Goal: Find specific page/section: Find specific page/section

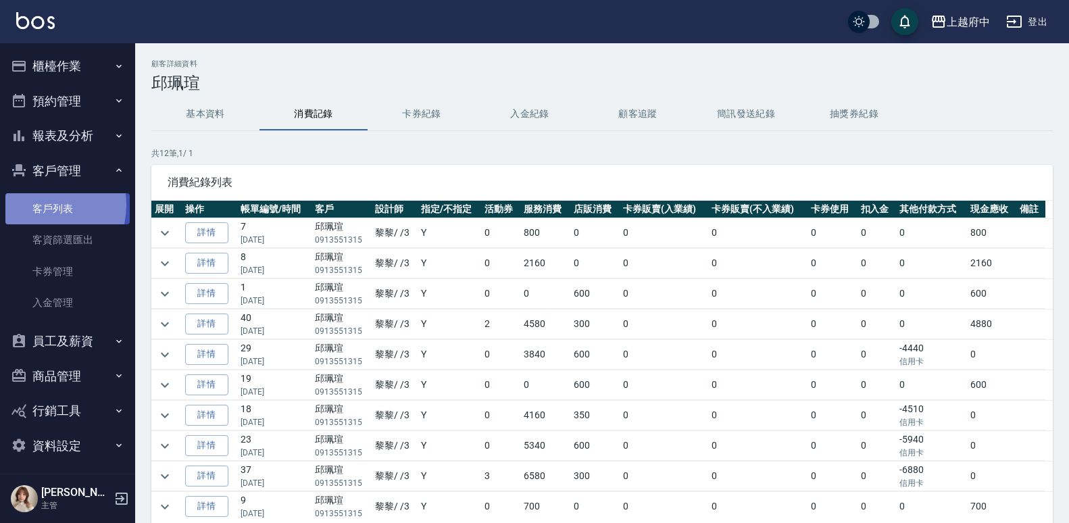
click at [39, 205] on link "客戶列表" at bounding box center [67, 208] width 124 height 31
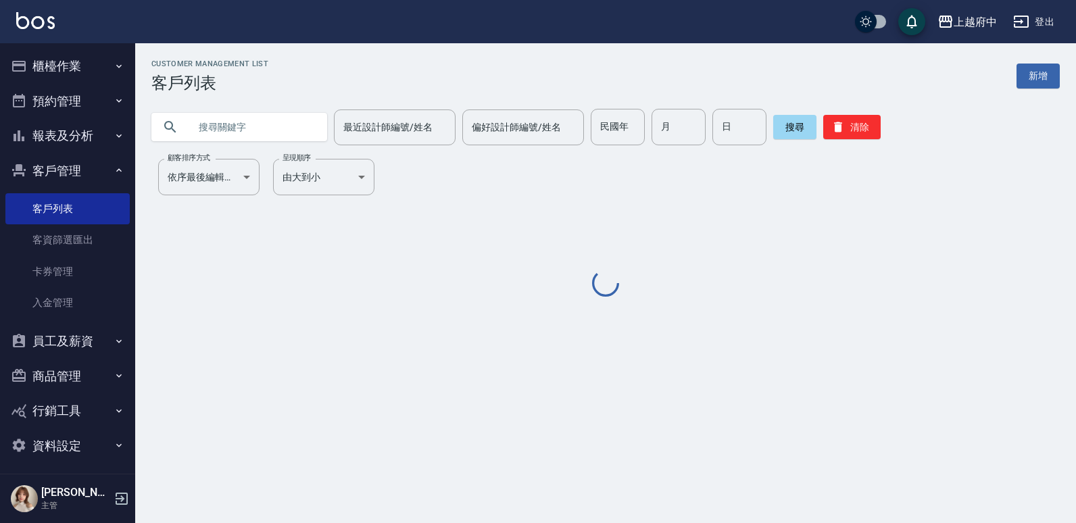
click at [274, 127] on input "text" at bounding box center [252, 127] width 127 height 37
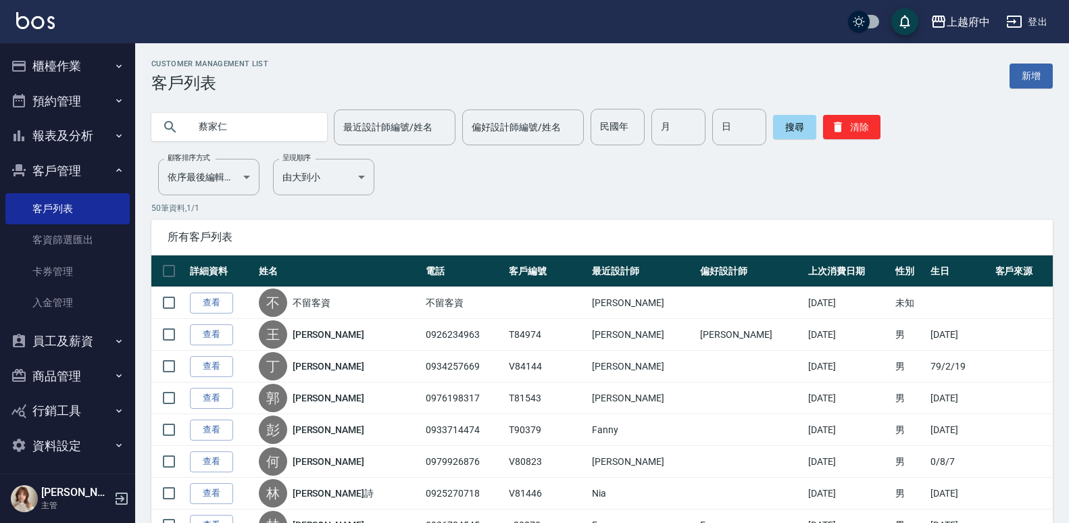
type input "蔡家仁"
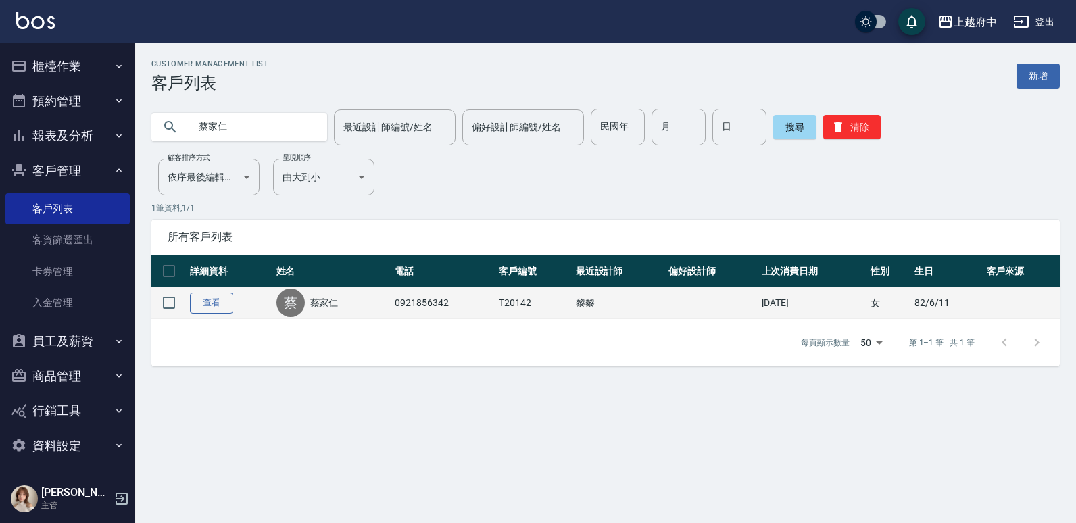
click at [198, 299] on link "查看" at bounding box center [211, 303] width 43 height 21
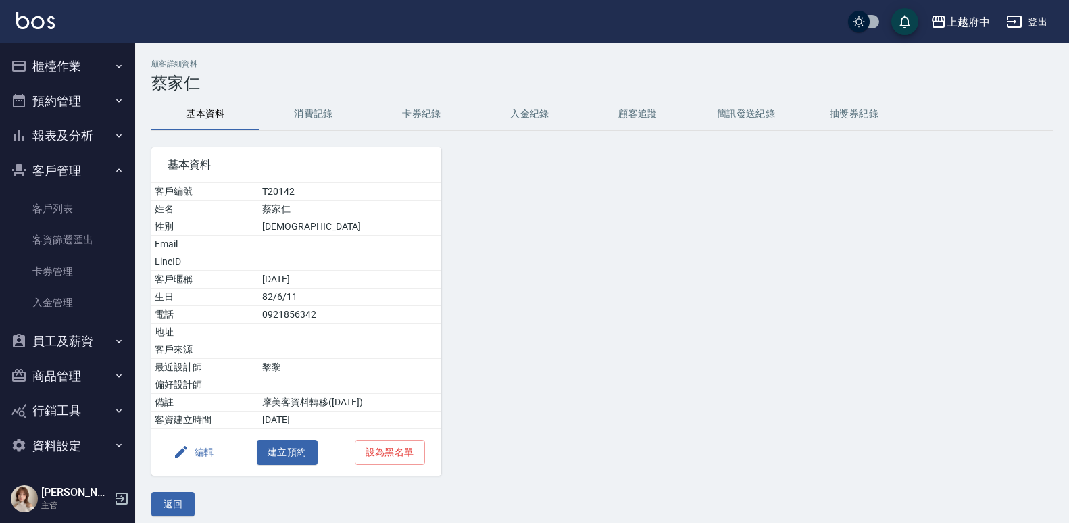
click at [320, 129] on button "消費記錄" at bounding box center [314, 114] width 108 height 32
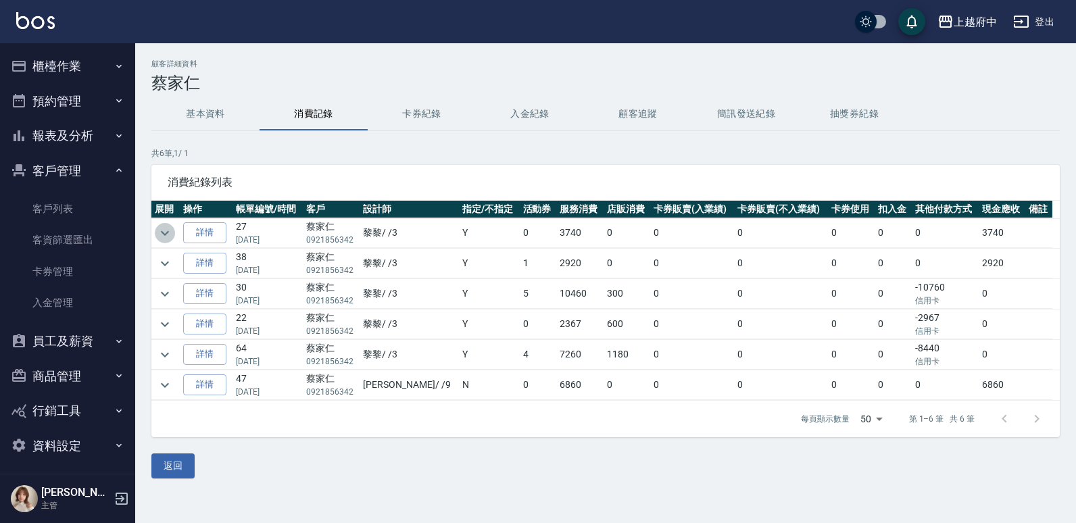
click at [167, 227] on icon "expand row" at bounding box center [165, 233] width 16 height 16
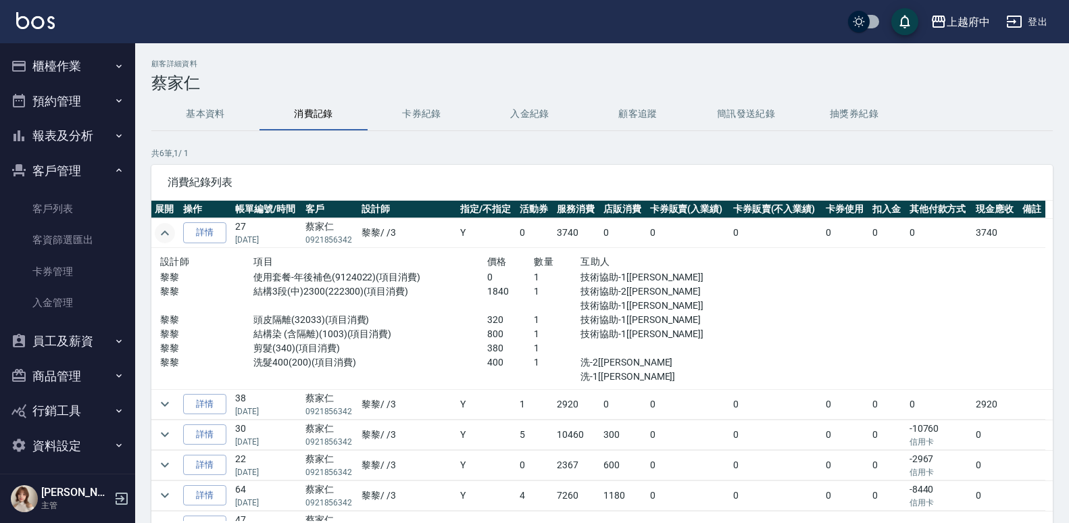
click at [167, 227] on icon "expand row" at bounding box center [165, 233] width 16 height 16
